Goal: Task Accomplishment & Management: Complete application form

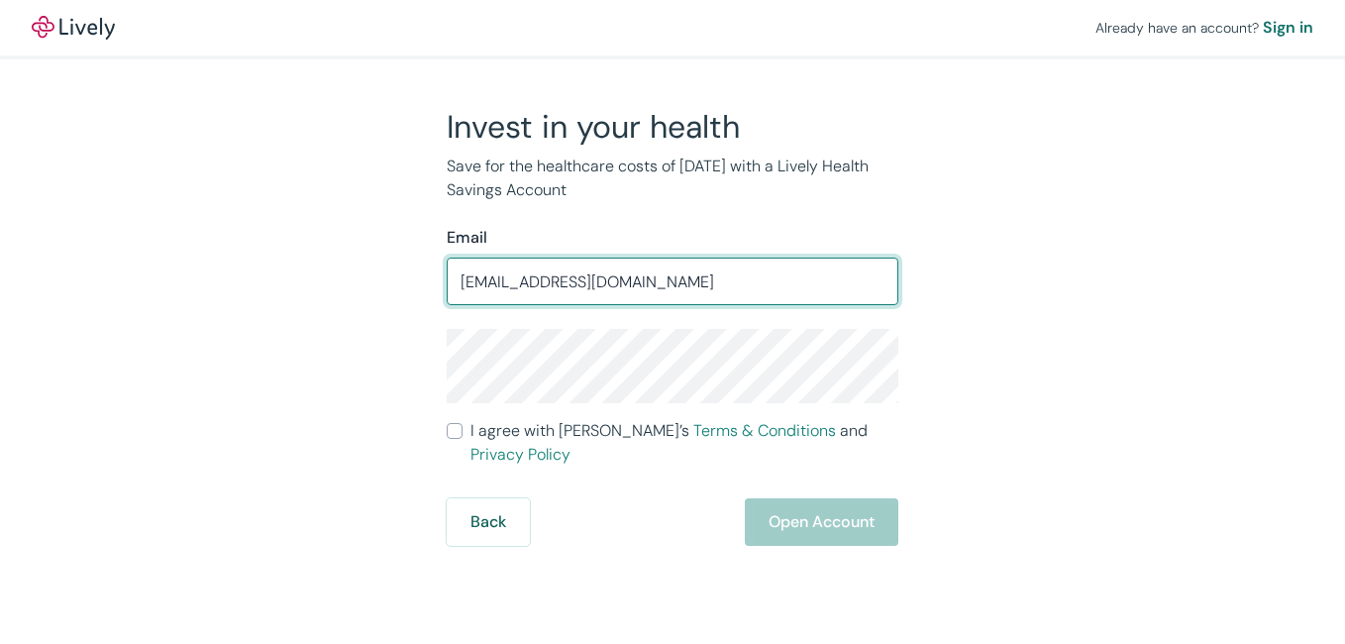
type input "[EMAIL_ADDRESS][DOMAIN_NAME]"
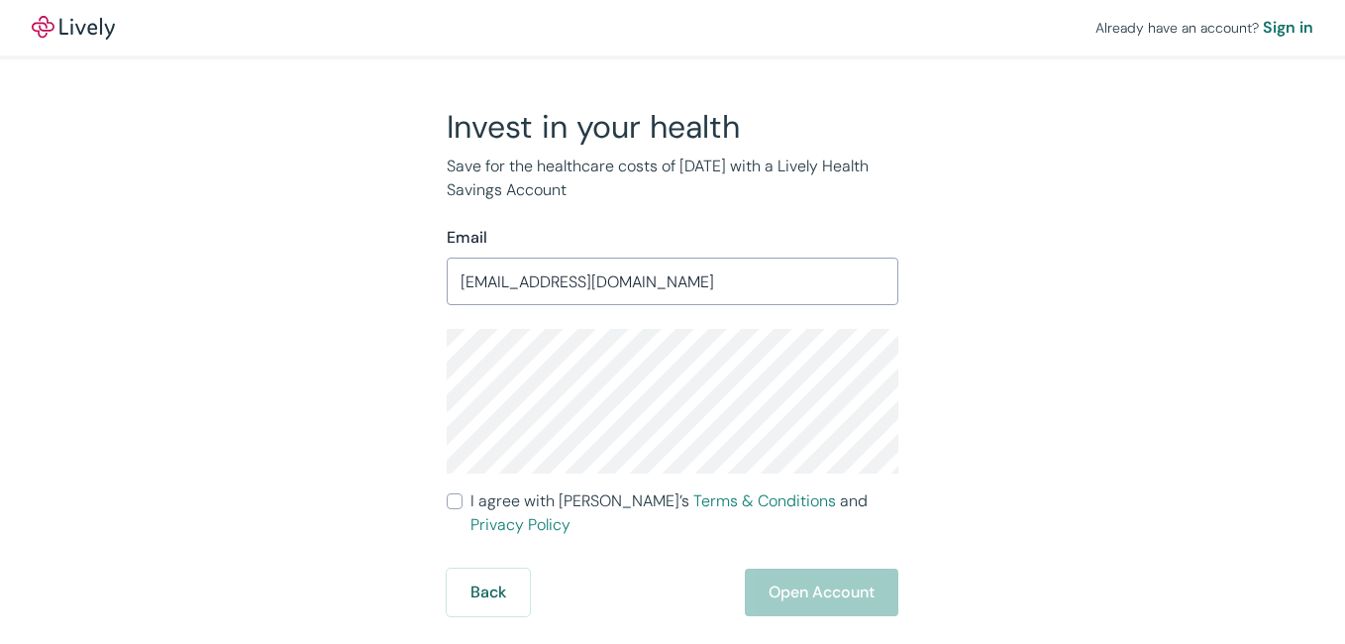
click at [621, 569] on div "Back Open Account" at bounding box center [673, 593] width 452 height 48
click at [452, 485] on form "Email [EMAIL_ADDRESS][DOMAIN_NAME] ​ I agree with Lively’s Terms & Conditions a…" at bounding box center [673, 421] width 452 height 390
click at [457, 503] on input "I agree with Lively’s Terms & Conditions and Privacy Policy" at bounding box center [455, 501] width 16 height 16
checkbox input "true"
click at [812, 569] on button "Open Account" at bounding box center [822, 593] width 154 height 48
